Goal: Task Accomplishment & Management: Use online tool/utility

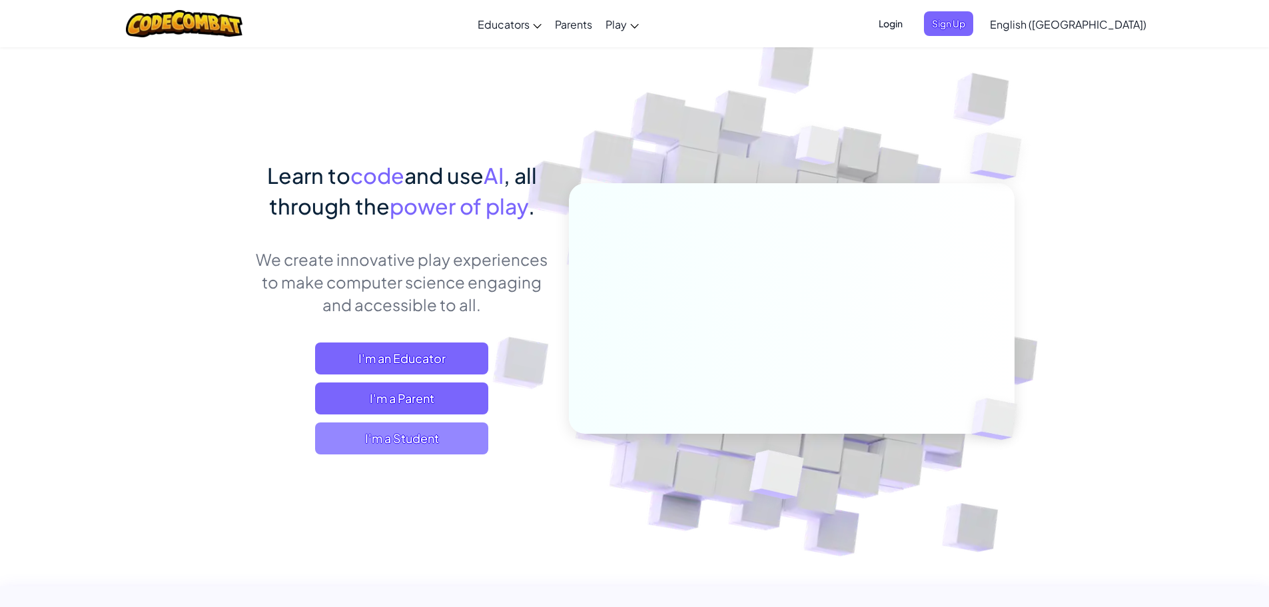
click at [442, 448] on span "I'm a Student" at bounding box center [401, 438] width 173 height 32
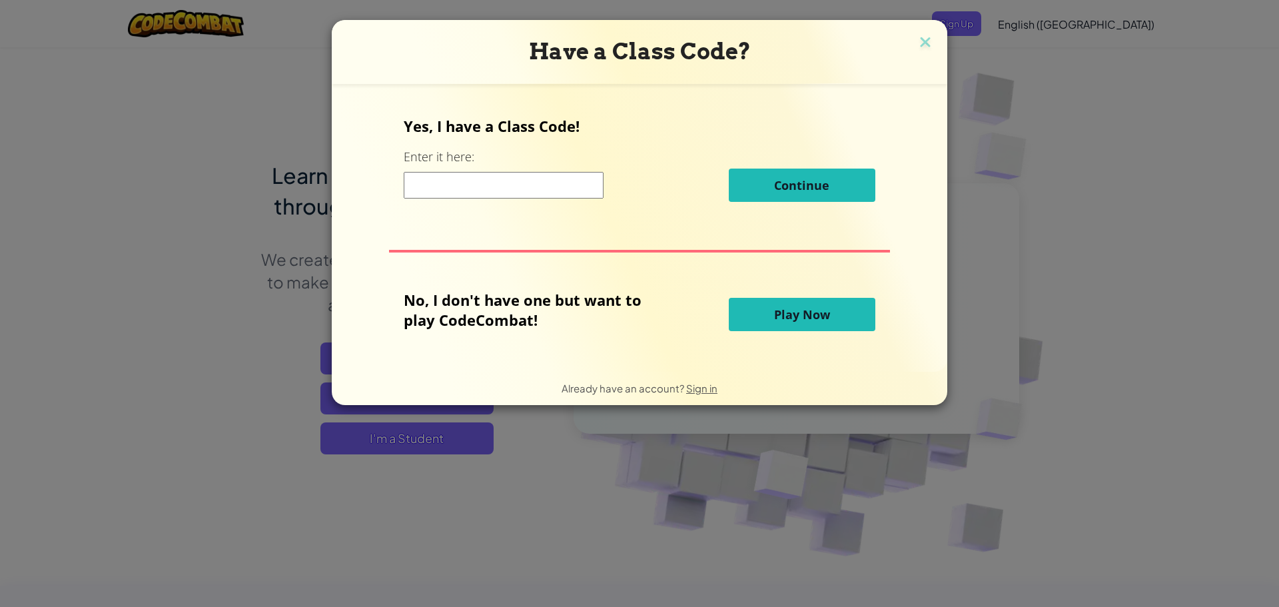
click at [796, 307] on span "Play Now" at bounding box center [802, 315] width 56 height 16
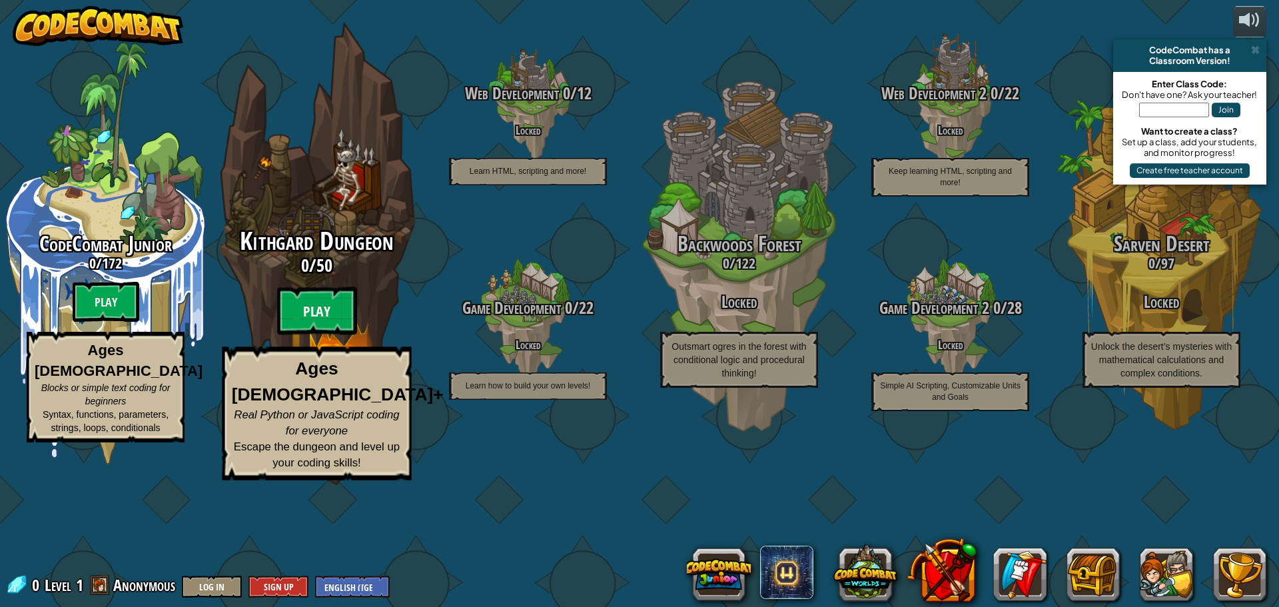
click at [338, 335] on btn "Play" at bounding box center [317, 311] width 80 height 48
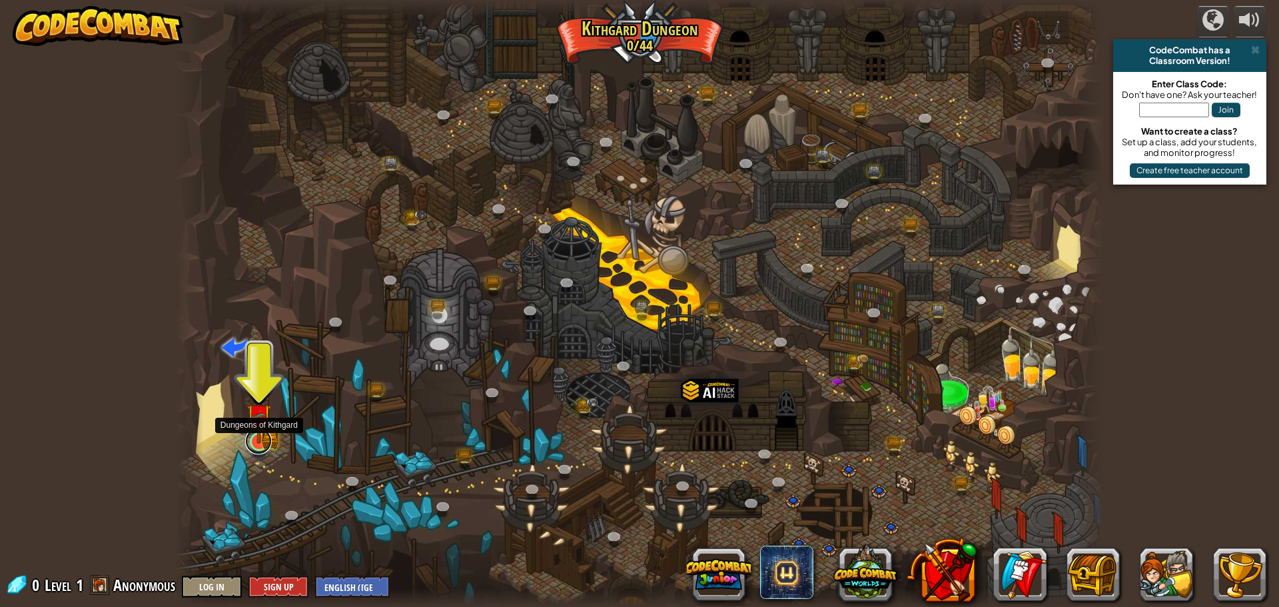
click at [261, 443] on link at bounding box center [258, 441] width 27 height 27
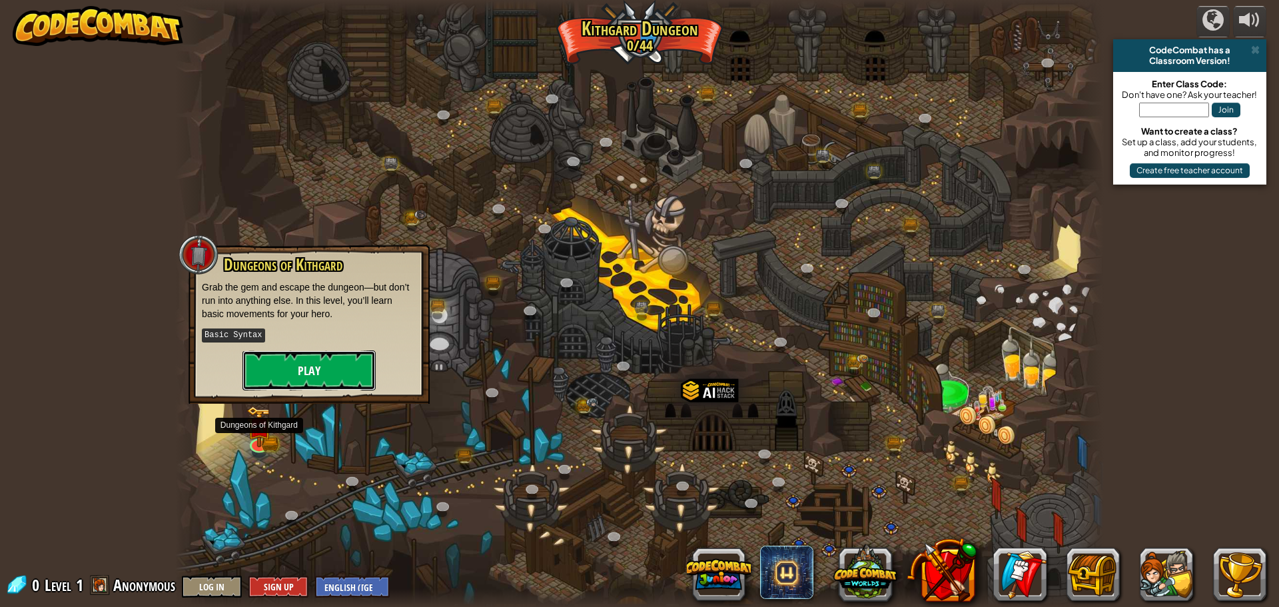
click at [298, 376] on button "Play" at bounding box center [309, 370] width 133 height 40
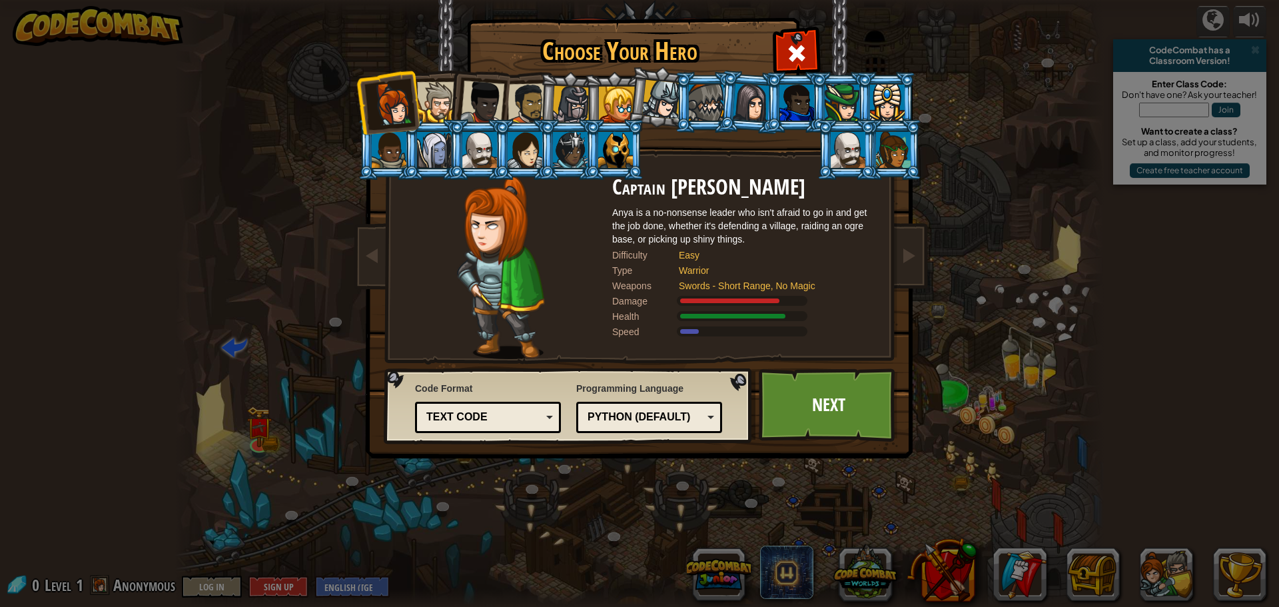
drag, startPoint x: 476, startPoint y: 117, endPoint x: 462, endPoint y: 116, distance: 14.7
click at [476, 117] on div at bounding box center [482, 103] width 44 height 44
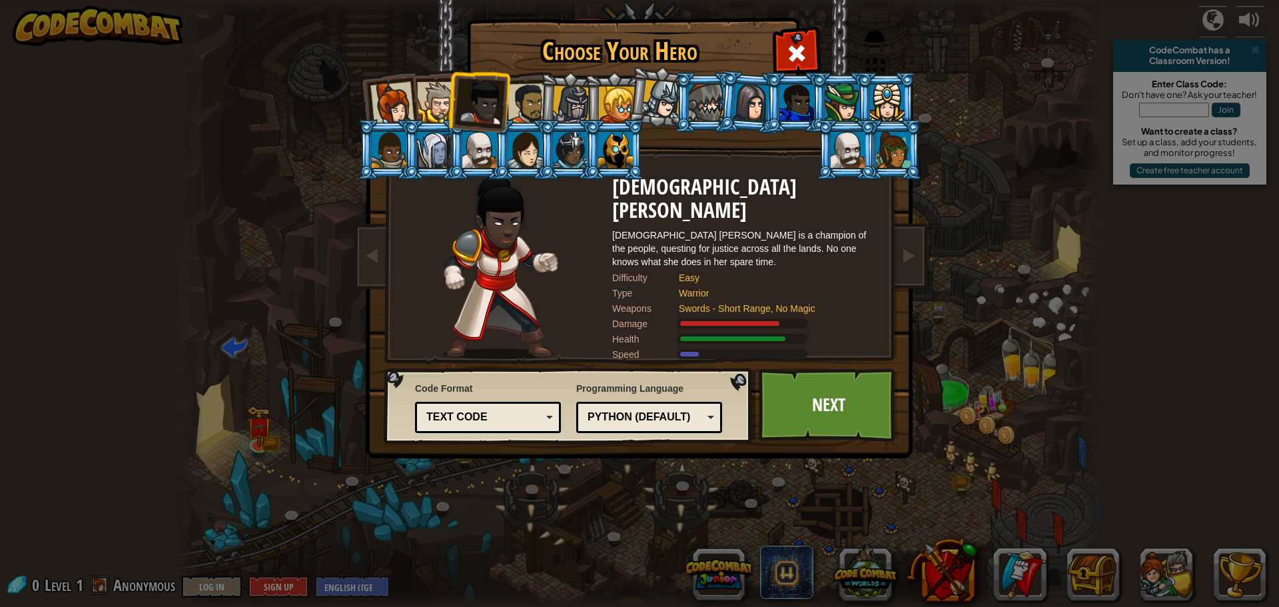
click at [436, 112] on div at bounding box center [437, 102] width 41 height 41
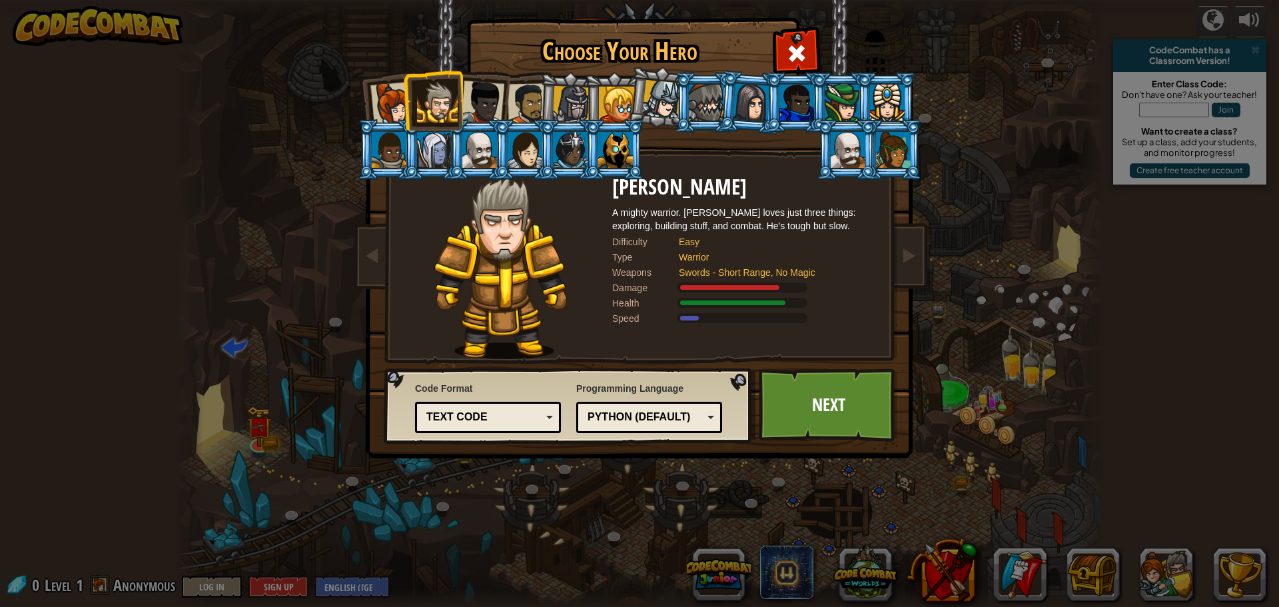
click at [520, 72] on ol at bounding box center [640, 72] width 550 height 0
click at [527, 119] on div at bounding box center [528, 103] width 41 height 41
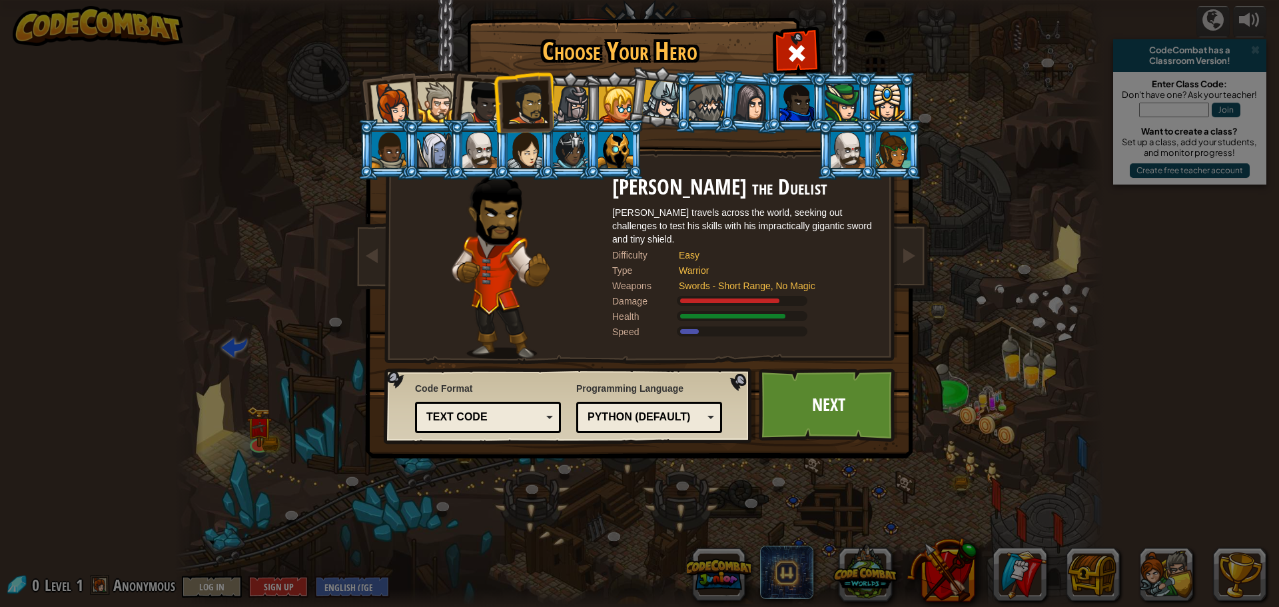
click at [448, 105] on li at bounding box center [478, 99] width 65 height 65
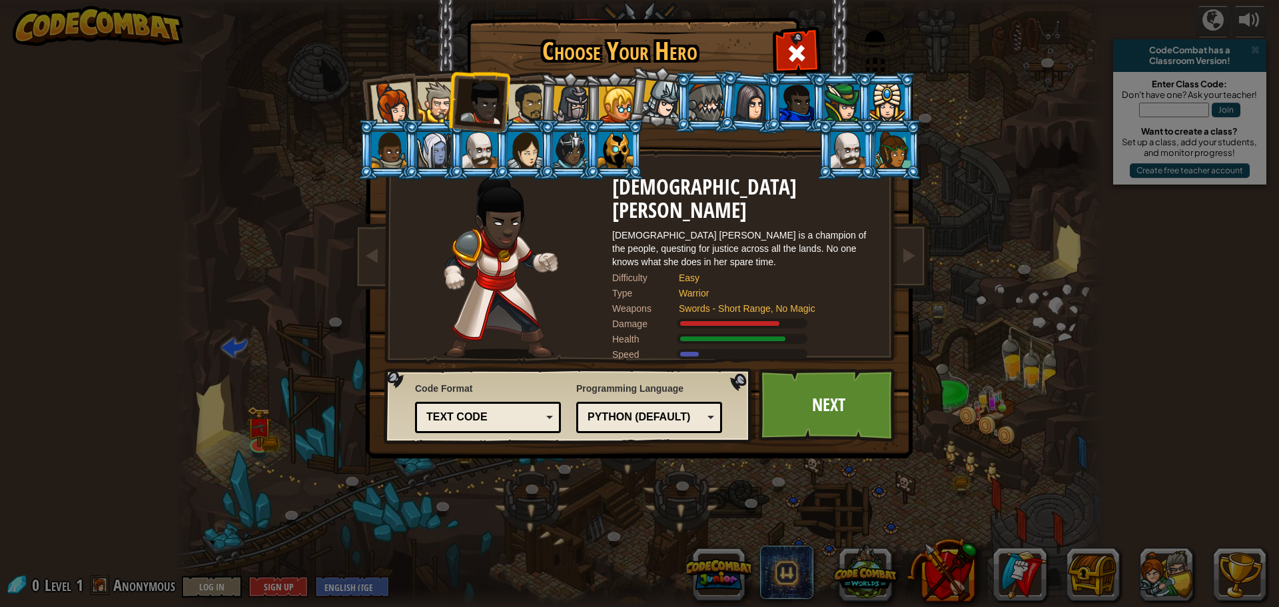
drag, startPoint x: 418, startPoint y: 101, endPoint x: 431, endPoint y: 105, distance: 13.9
click at [416, 103] on li at bounding box center [387, 101] width 65 height 65
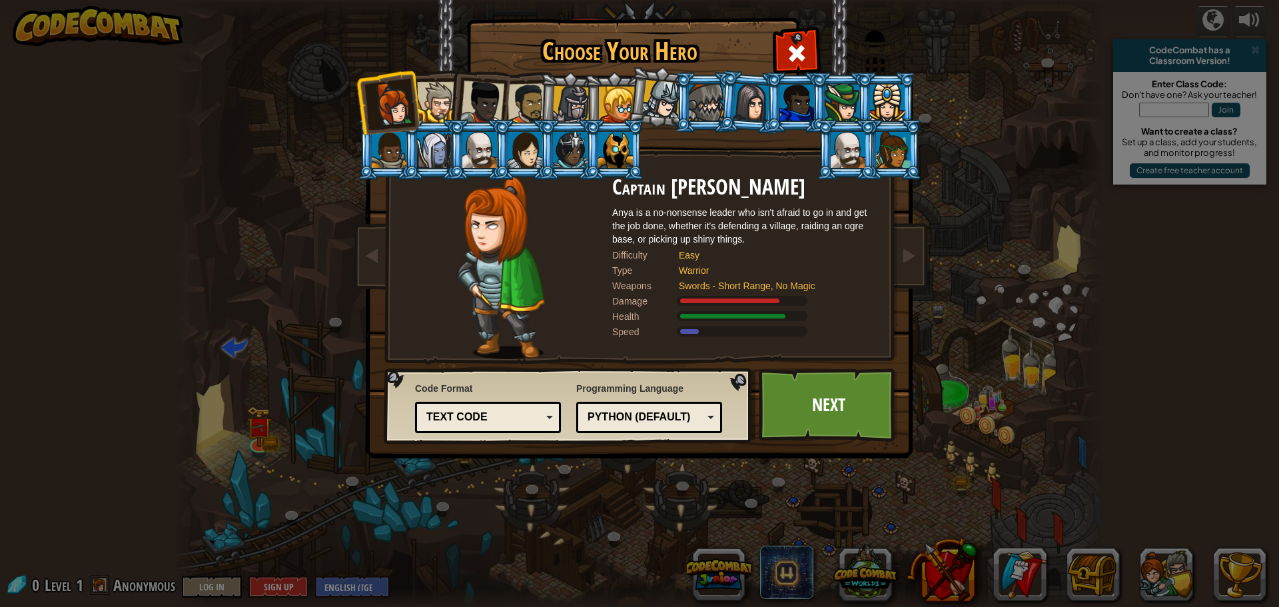
click at [436, 105] on div at bounding box center [437, 102] width 41 height 41
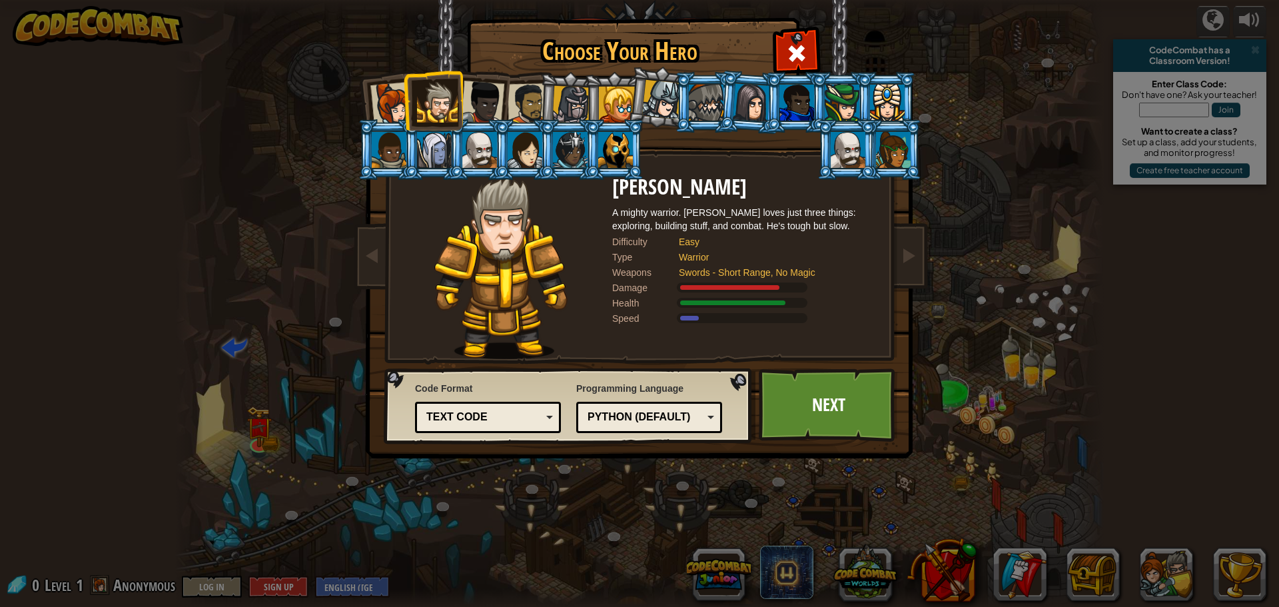
click at [446, 432] on div "Text code Blocks and code Blocks Blocks (Icons) Text code" at bounding box center [488, 417] width 146 height 31
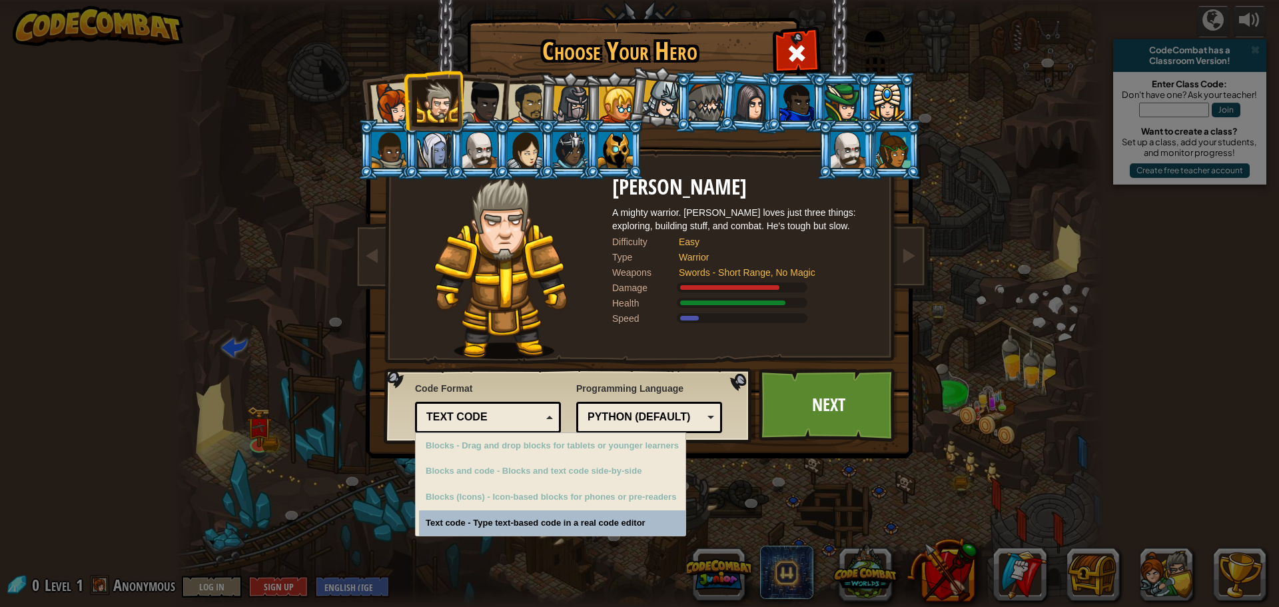
click at [452, 421] on div "Text code" at bounding box center [483, 417] width 115 height 15
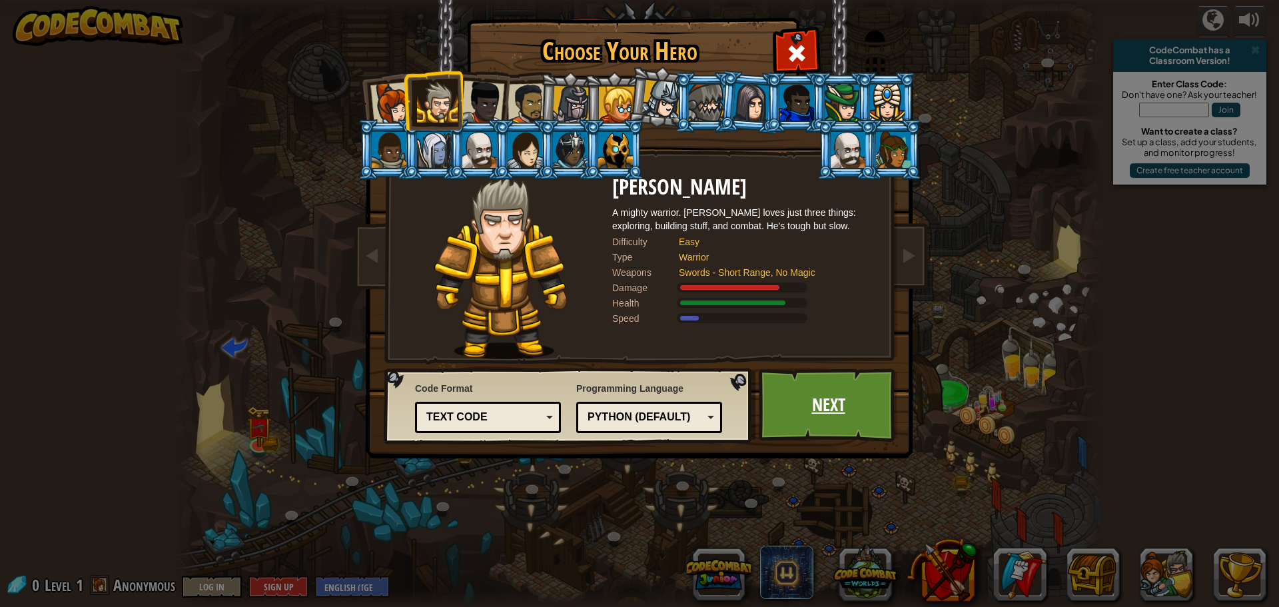
click at [830, 426] on link "Next" at bounding box center [828, 404] width 139 height 73
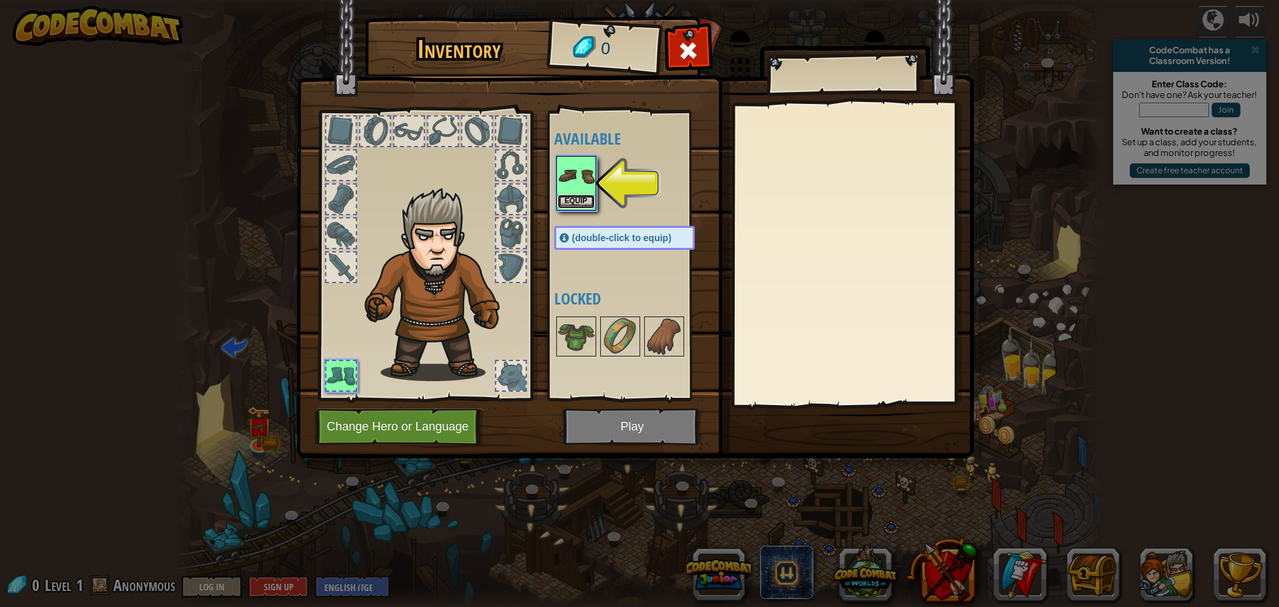
click at [588, 194] on div "Equip" at bounding box center [576, 183] width 40 height 55
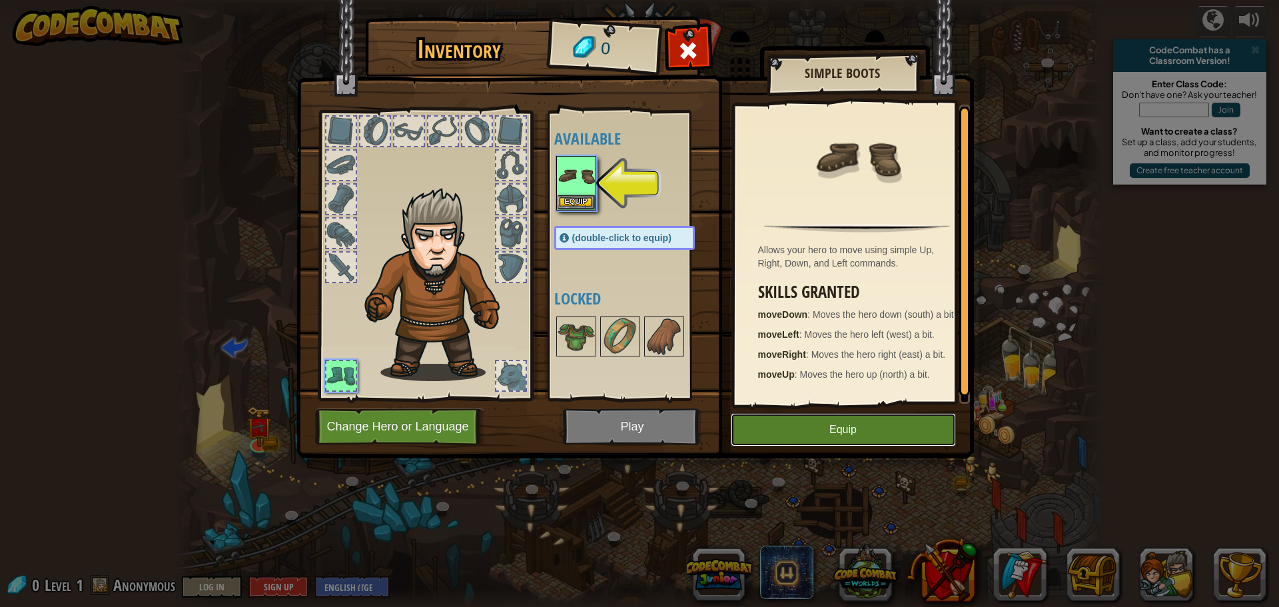
click at [885, 443] on button "Equip" at bounding box center [843, 429] width 225 height 33
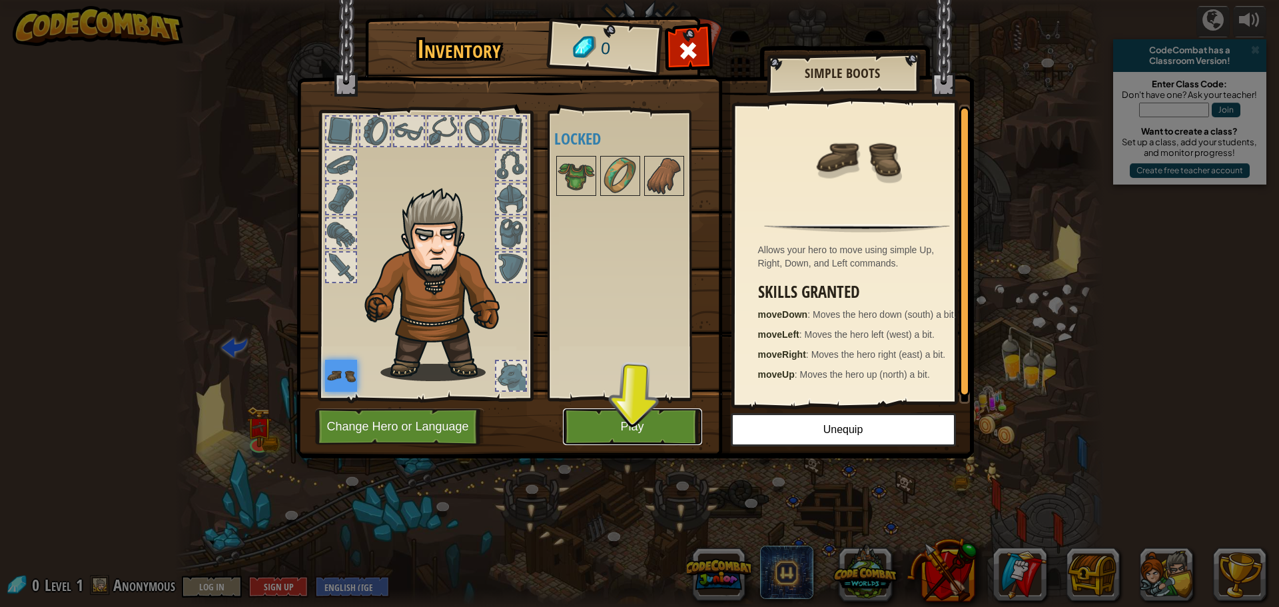
click at [678, 420] on button "Play" at bounding box center [632, 426] width 139 height 37
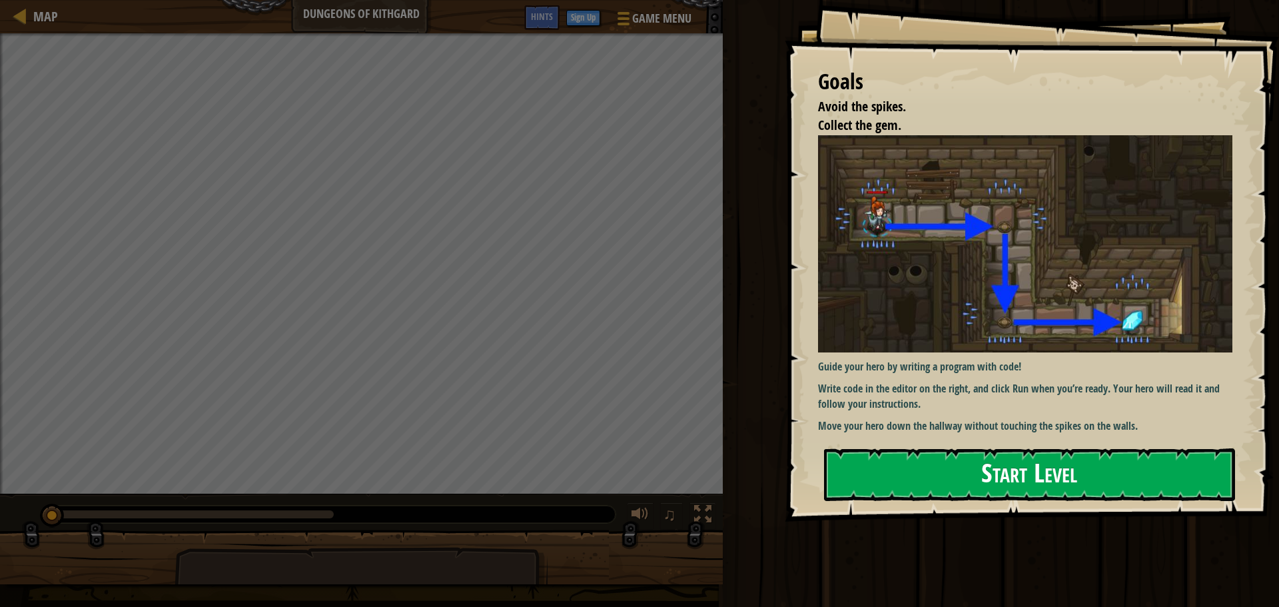
click at [974, 468] on button "Start Level" at bounding box center [1029, 474] width 411 height 53
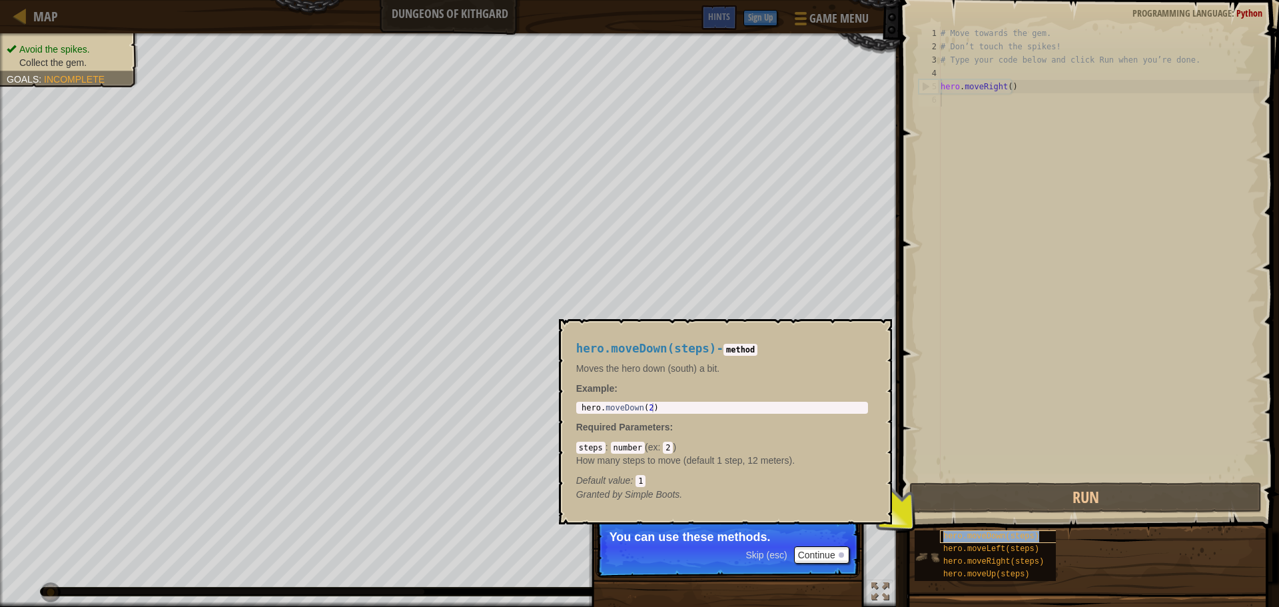
click at [963, 537] on span "hero.moveDown(steps)" at bounding box center [992, 536] width 96 height 9
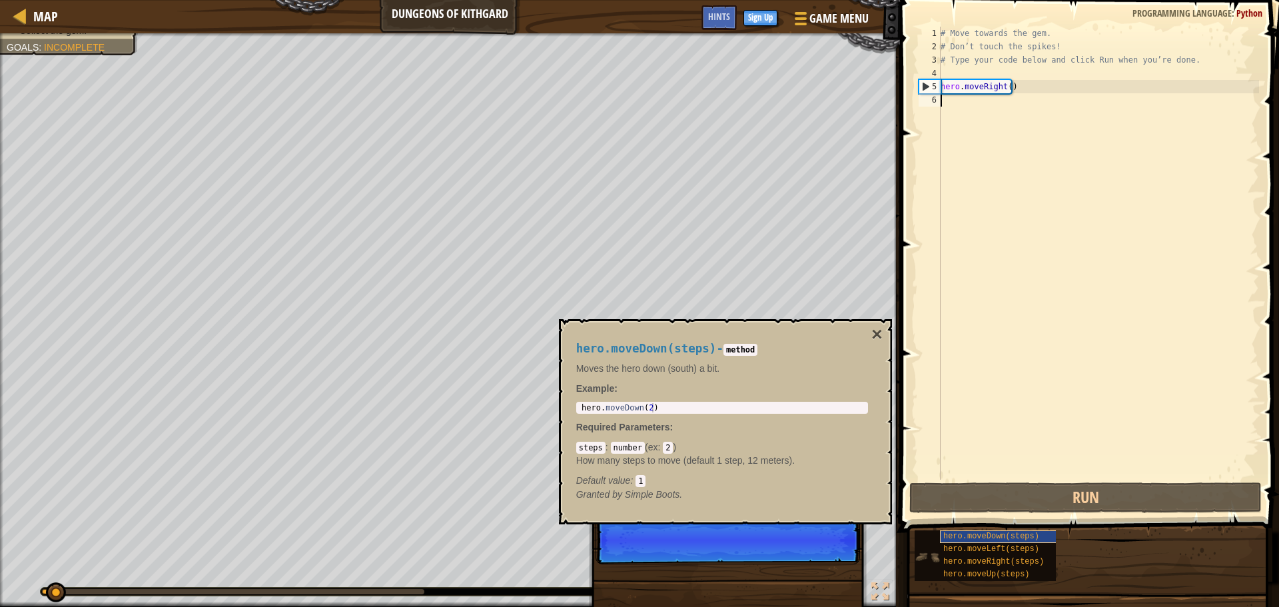
scroll to position [6, 0]
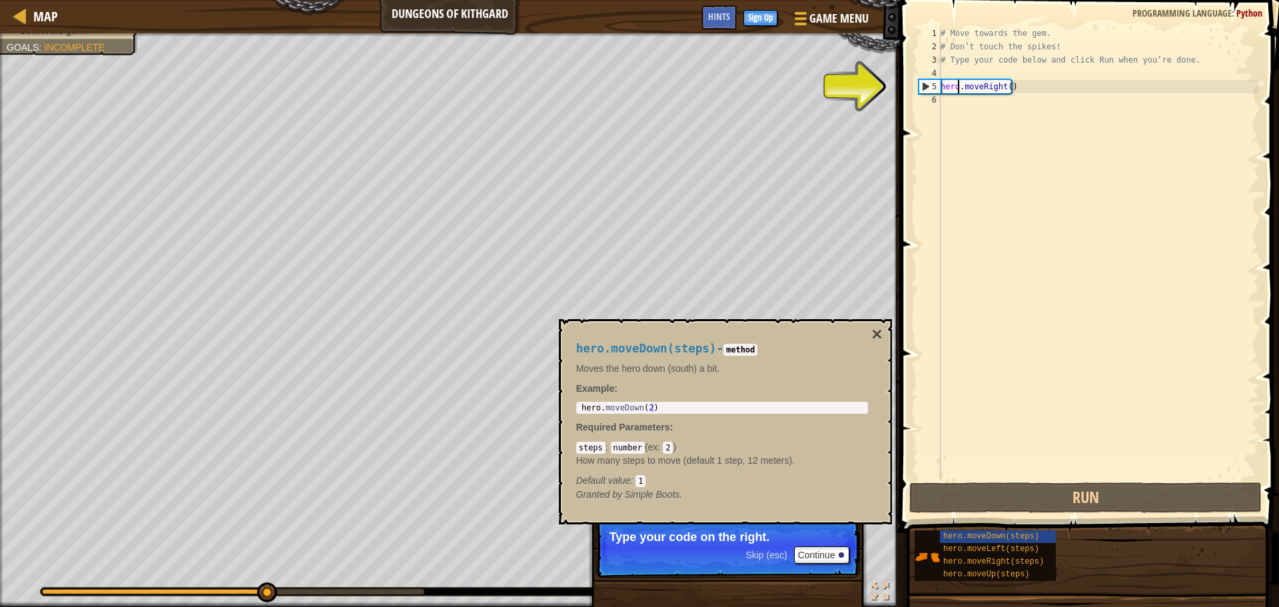
click at [960, 84] on div "# Move towards the gem. # Don’t touch the spikes! # Type your code below and cl…" at bounding box center [1098, 267] width 321 height 480
drag, startPoint x: 960, startPoint y: 84, endPoint x: 908, endPoint y: 81, distance: 52.7
click at [910, 81] on div "hero.moveRight() 1 2 3 4 5 6 # Move towards the gem. # Don’t touch the spikes! …" at bounding box center [1087, 293] width 383 height 572
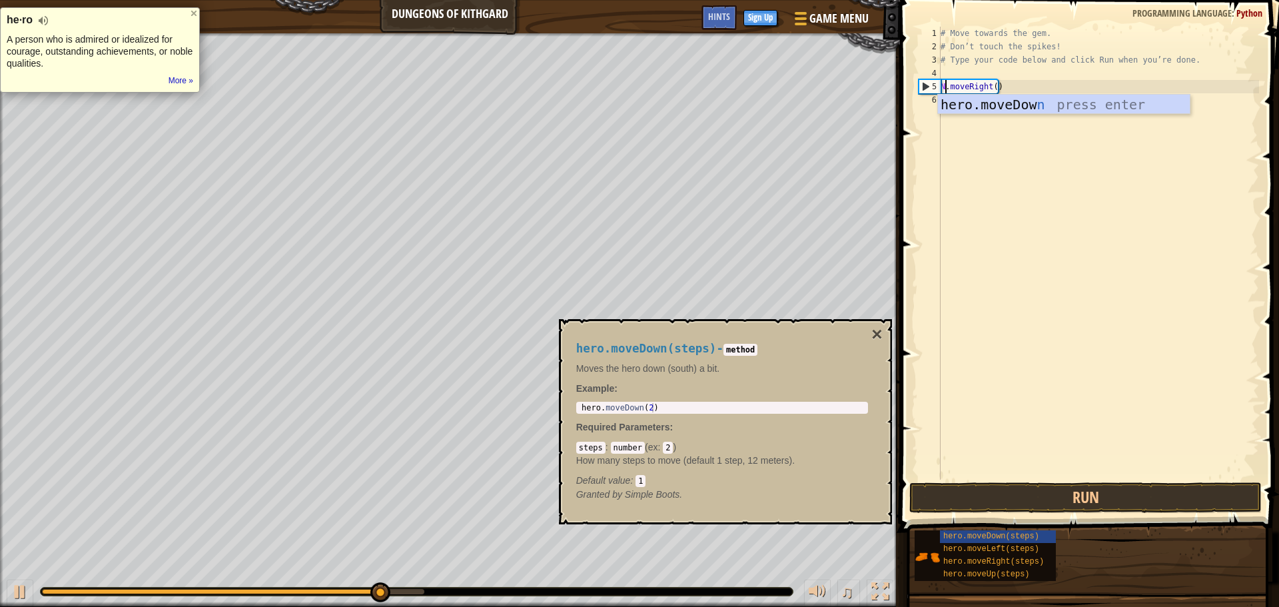
scroll to position [6, 1]
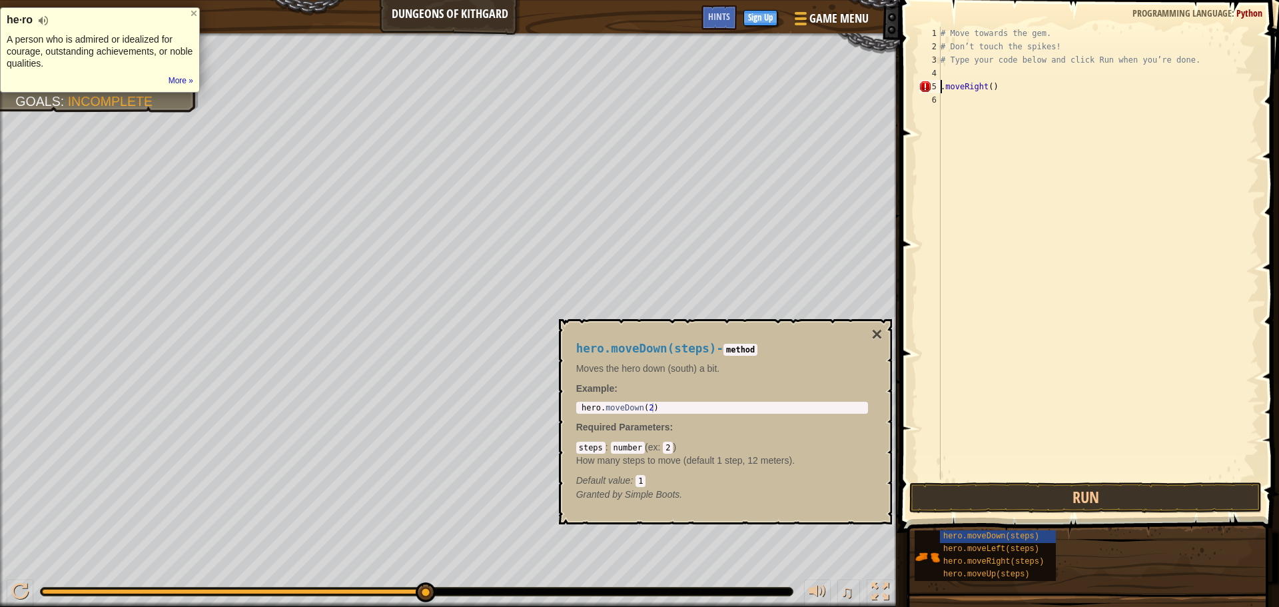
type textarea ".moveRight()"
